Goal: Task Accomplishment & Management: Complete application form

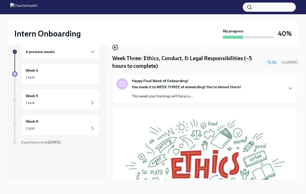
scroll to position [177, 0]
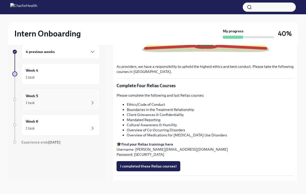
click at [79, 106] on div "Week 5 1 task" at bounding box center [60, 99] width 79 height 21
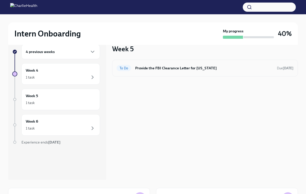
click at [148, 68] on h6 "Provide the FBI Clearance Letter for [US_STATE]" at bounding box center [204, 68] width 138 height 6
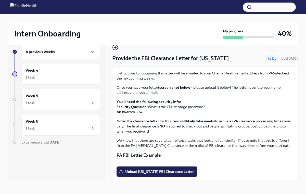
scroll to position [64, 0]
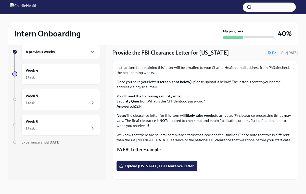
click at [132, 165] on span "Upload [US_STATE] FBI Clearance Letter" at bounding box center [157, 165] width 74 height 5
click at [0, 0] on input "Upload [US_STATE] FBI Clearance Letter" at bounding box center [0, 0] width 0 height 0
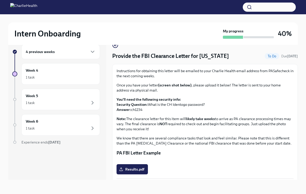
scroll to position [0, 0]
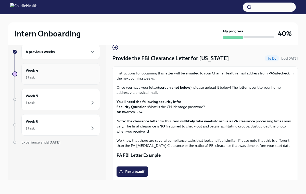
click at [81, 78] on div "1 task" at bounding box center [61, 77] width 70 height 6
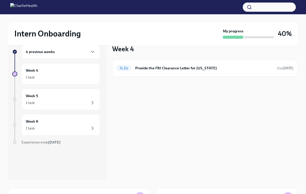
click at [72, 52] on div "4 previous weeks" at bounding box center [61, 52] width 70 height 6
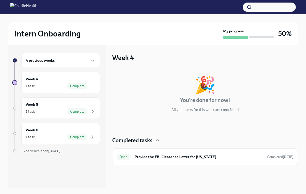
click at [63, 60] on div "4 previous weeks" at bounding box center [61, 60] width 70 height 6
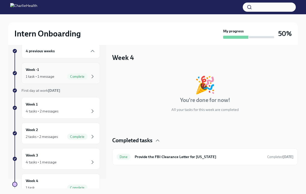
scroll to position [10, 0]
click at [73, 104] on div "Week 1 4 tasks • 2 messages" at bounding box center [61, 107] width 70 height 13
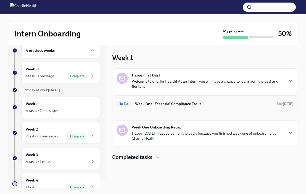
click at [152, 108] on div "To Do Week One: Essential Compliance Tasks Due Sep 22nd" at bounding box center [205, 103] width 186 height 17
click at [152, 104] on h6 "Week One: Essential Compliance Tasks" at bounding box center [204, 104] width 138 height 6
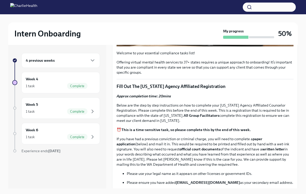
scroll to position [278, 0]
